Goal: Information Seeking & Learning: Learn about a topic

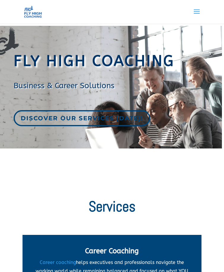
click at [191, 10] on div at bounding box center [113, 12] width 180 height 24
click at [194, 11] on span at bounding box center [196, 15] width 9 height 17
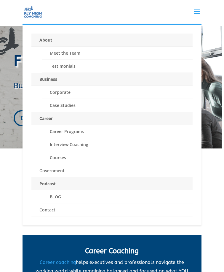
click at [199, 13] on span at bounding box center [196, 15] width 9 height 17
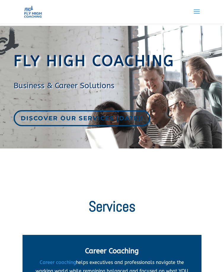
click at [199, 13] on span at bounding box center [196, 15] width 9 height 17
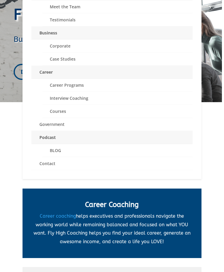
scroll to position [119, 0]
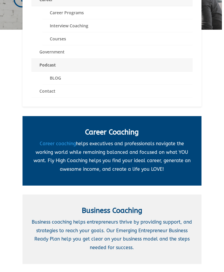
click at [15, 137] on div "Fly High Coaching Business & Career Solutions Discover our services [DATE]! Ser…" at bounding box center [112, 262] width 224 height 717
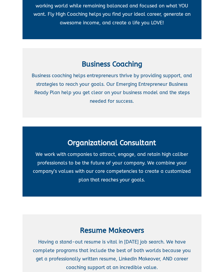
scroll to position [267, 0]
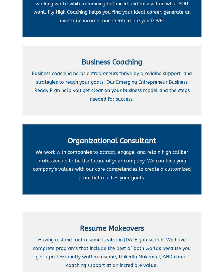
click at [65, 141] on h4 "Organizational Consultant" at bounding box center [112, 143] width 161 height 12
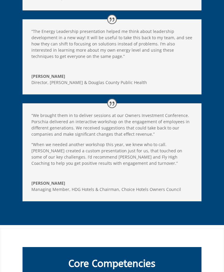
scroll to position [920, 0]
